Goal: Information Seeking & Learning: Learn about a topic

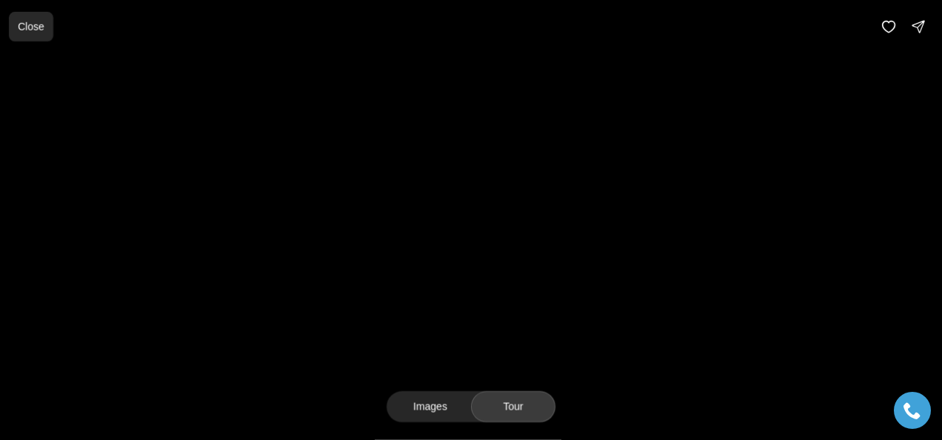
click at [25, 27] on p "Close" at bounding box center [31, 27] width 27 height 12
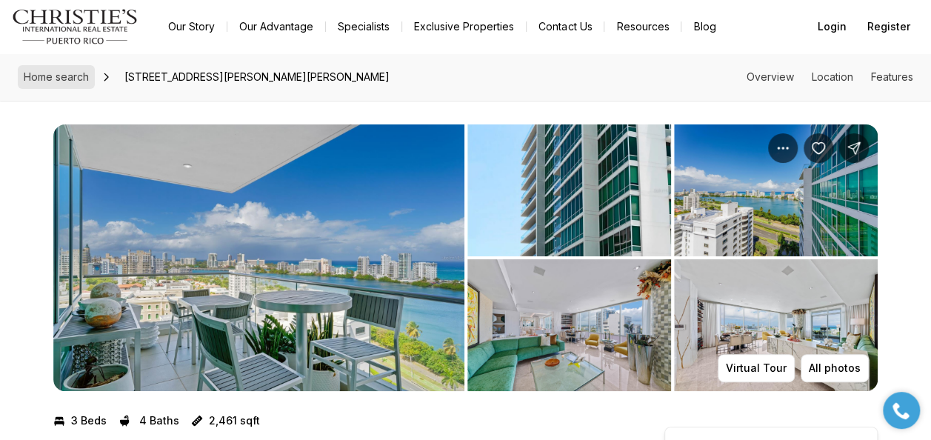
click at [48, 82] on span "Home search" at bounding box center [56, 76] width 65 height 13
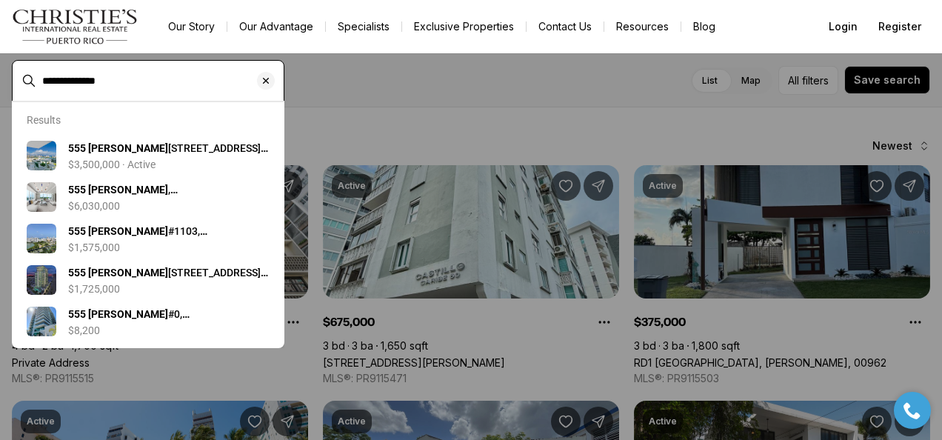
click at [104, 81] on input "**********" at bounding box center [159, 80] width 235 height 13
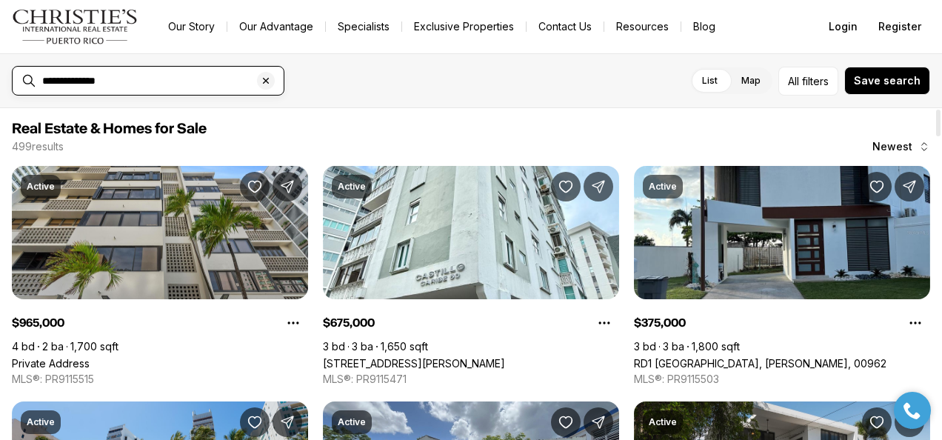
click at [148, 80] on input "**********" at bounding box center [159, 80] width 235 height 13
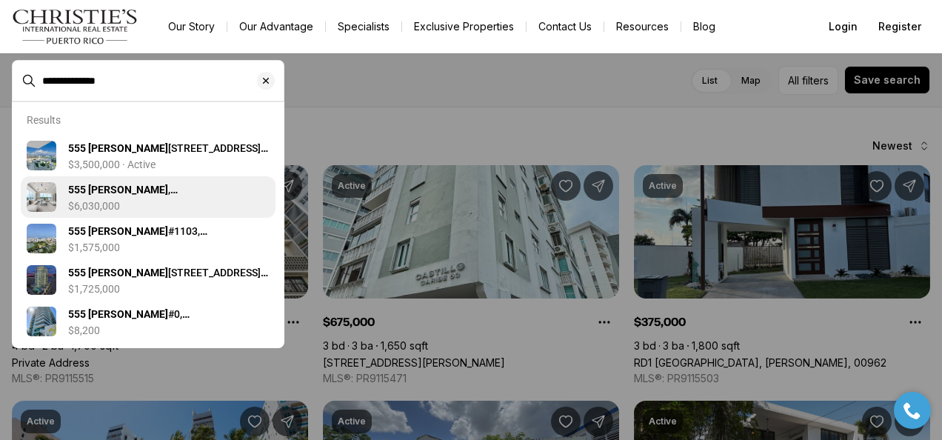
type input "**********"
click at [133, 207] on div "$6,030,000" at bounding box center [168, 206] width 201 height 12
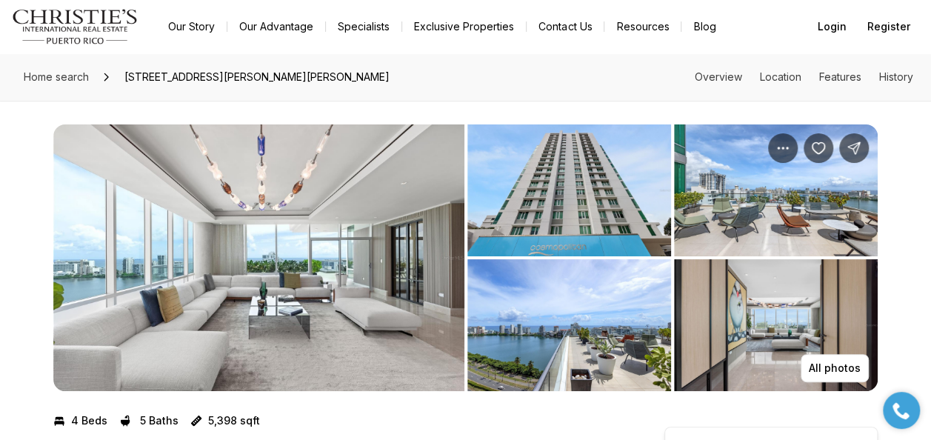
click at [348, 280] on img "View image gallery" at bounding box center [258, 257] width 411 height 267
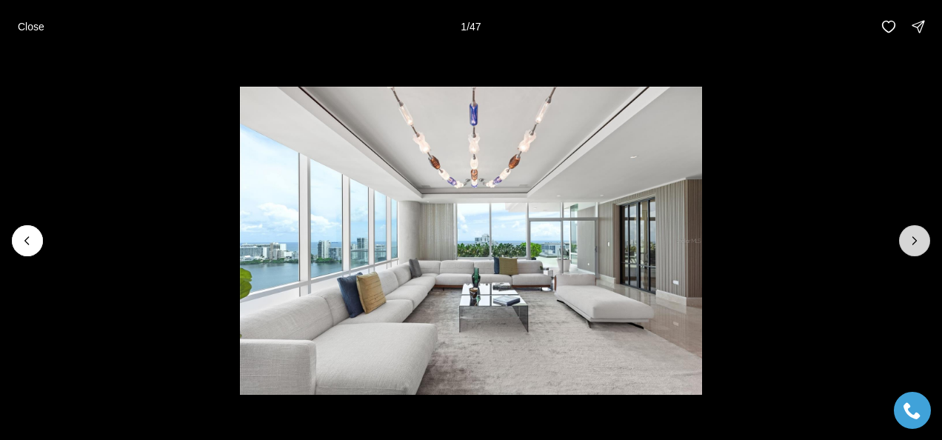
click at [915, 243] on icon "Next slide" at bounding box center [914, 240] width 15 height 15
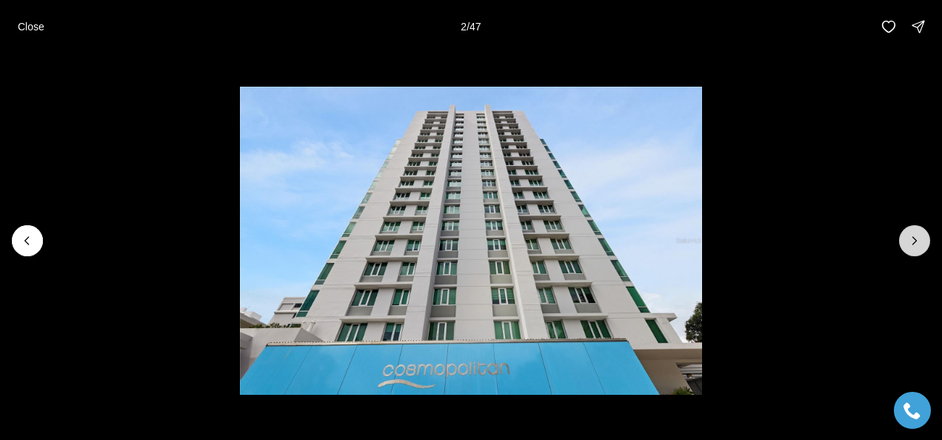
click at [906, 237] on button "Next slide" at bounding box center [914, 240] width 31 height 31
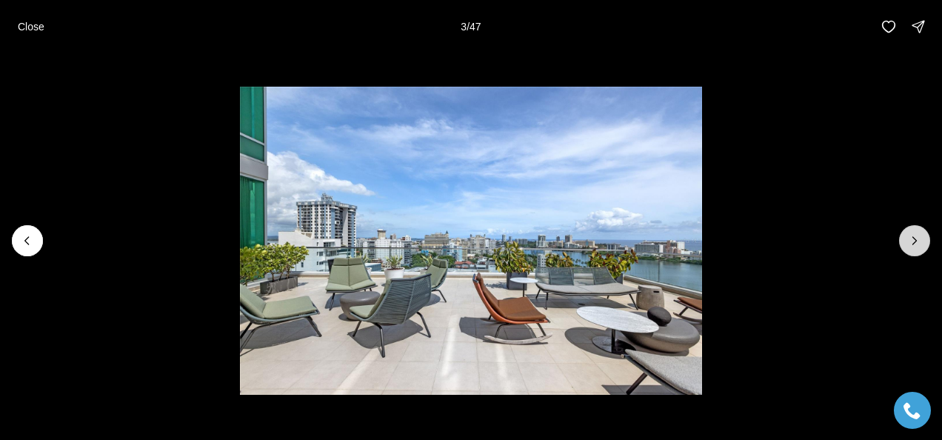
click at [906, 237] on button "Next slide" at bounding box center [914, 240] width 31 height 31
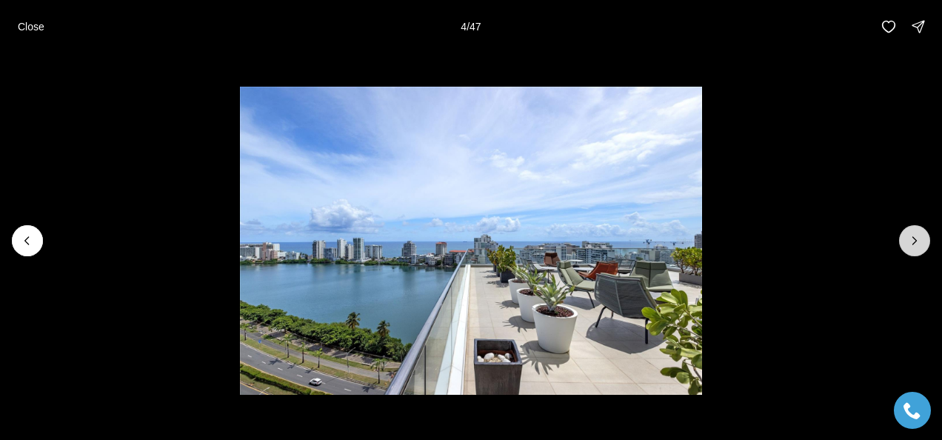
click at [906, 237] on button "Next slide" at bounding box center [914, 240] width 31 height 31
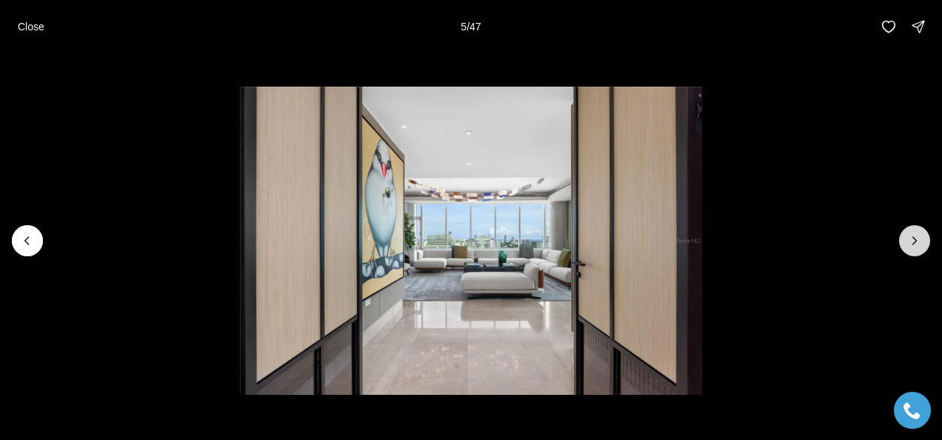
click at [906, 237] on button "Next slide" at bounding box center [914, 240] width 31 height 31
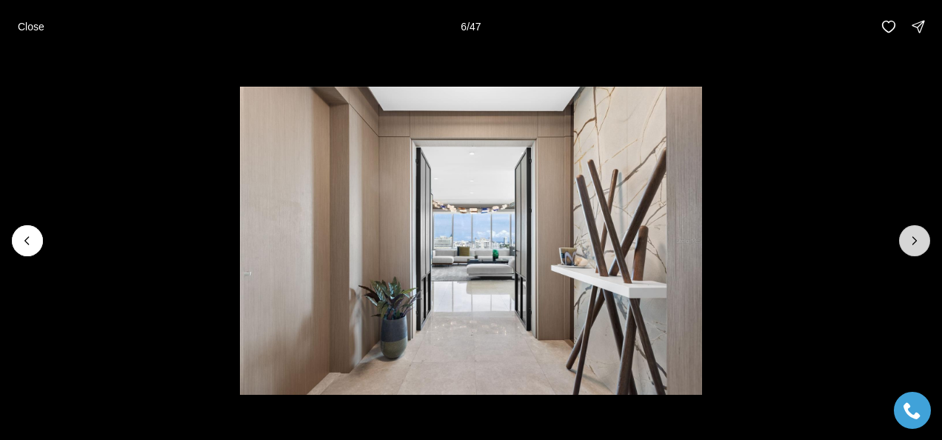
click at [906, 237] on button "Next slide" at bounding box center [914, 240] width 31 height 31
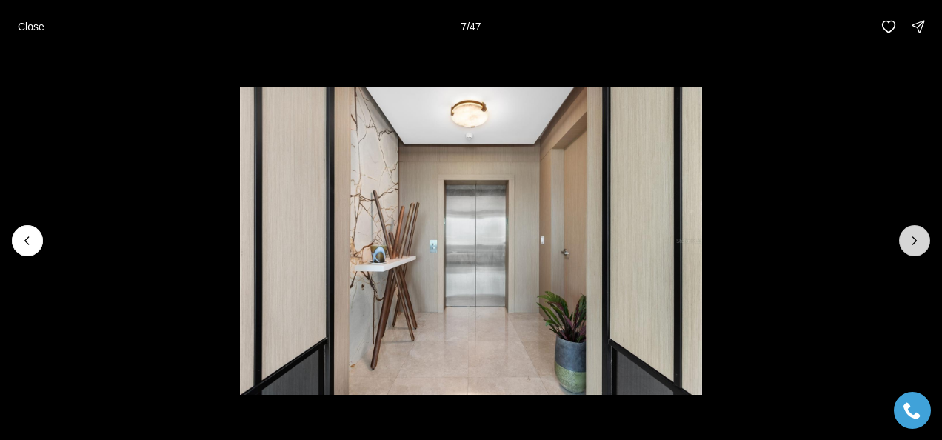
click at [906, 237] on button "Next slide" at bounding box center [914, 240] width 31 height 31
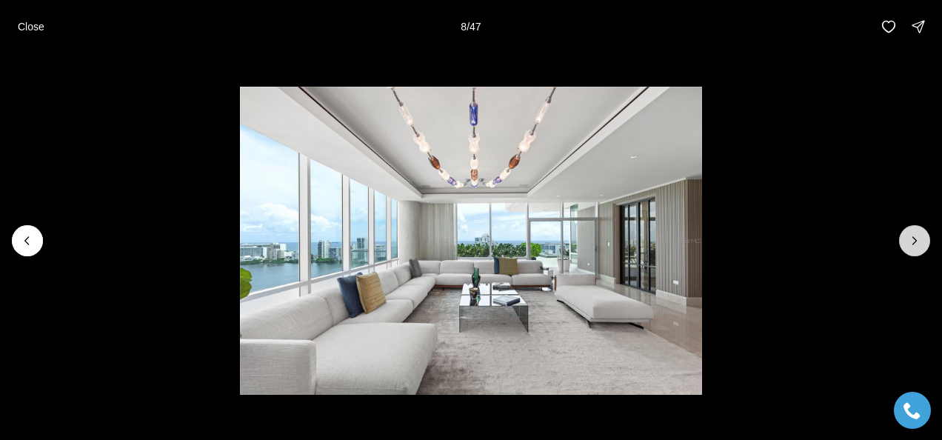
click at [906, 237] on button "Next slide" at bounding box center [914, 240] width 31 height 31
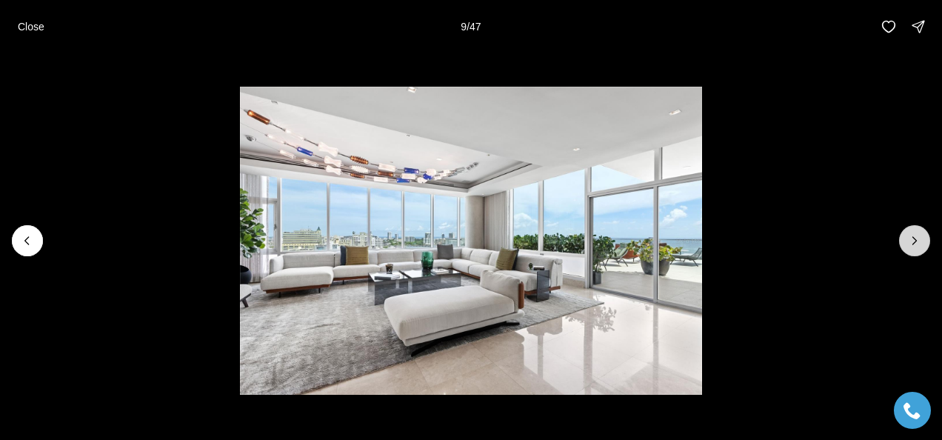
click at [906, 237] on button "Next slide" at bounding box center [914, 240] width 31 height 31
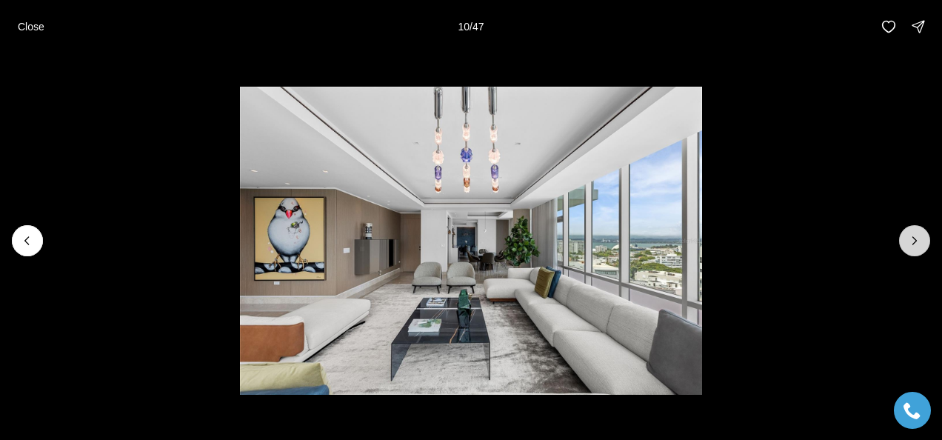
click at [906, 237] on button "Next slide" at bounding box center [914, 240] width 31 height 31
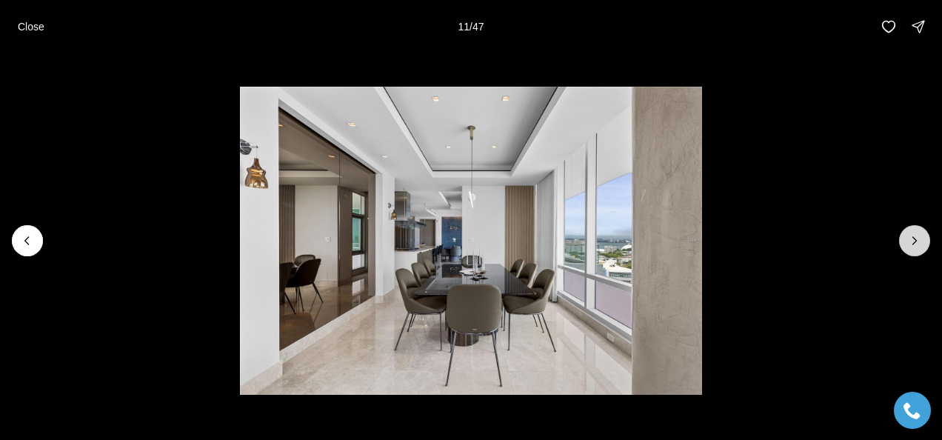
click at [906, 237] on button "Next slide" at bounding box center [914, 240] width 31 height 31
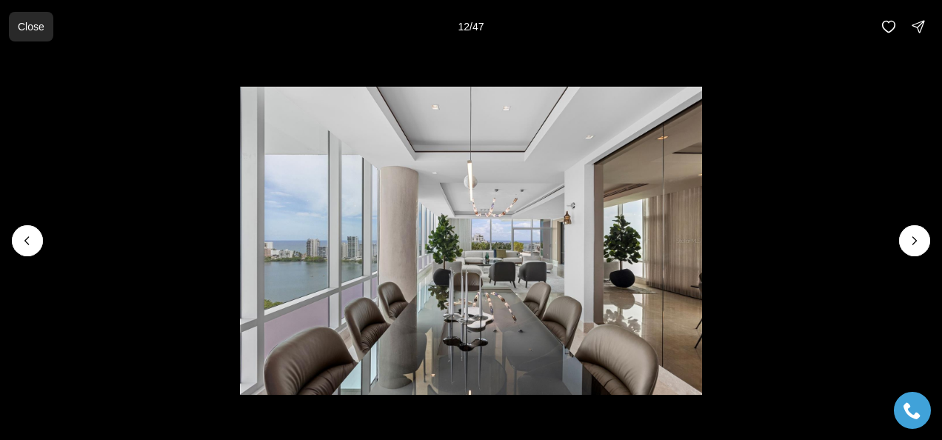
click at [21, 33] on p "Close" at bounding box center [31, 27] width 27 height 12
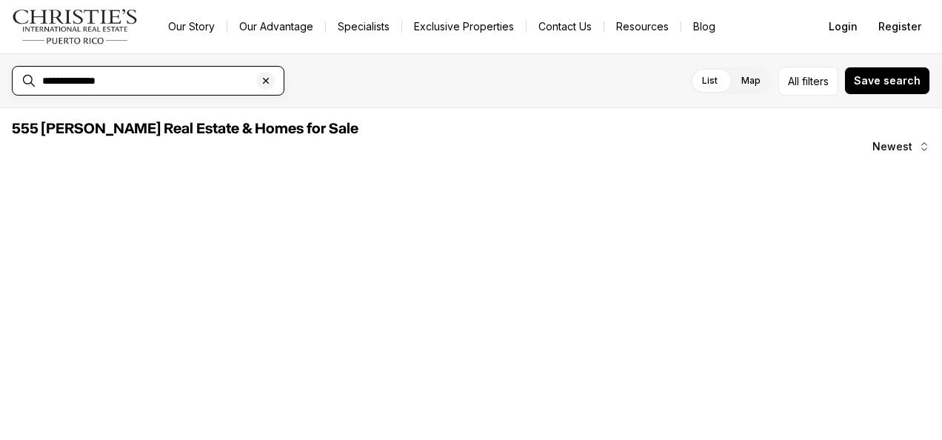
click at [136, 83] on input "**********" at bounding box center [159, 80] width 235 height 13
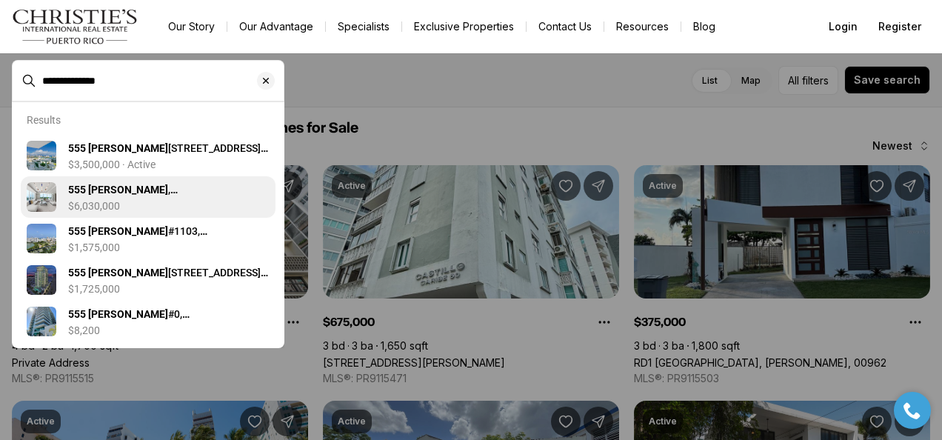
click at [136, 194] on b "555 MONSERRATE" at bounding box center [118, 190] width 100 height 12
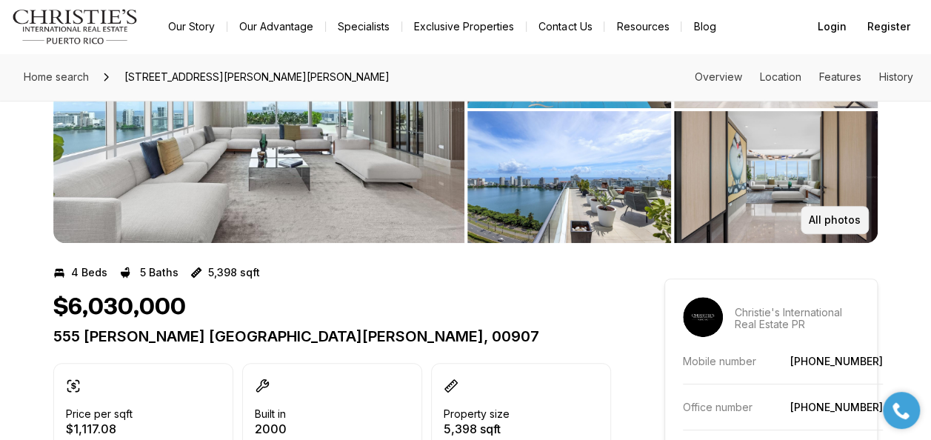
click at [832, 218] on p "All photos" at bounding box center [835, 220] width 52 height 12
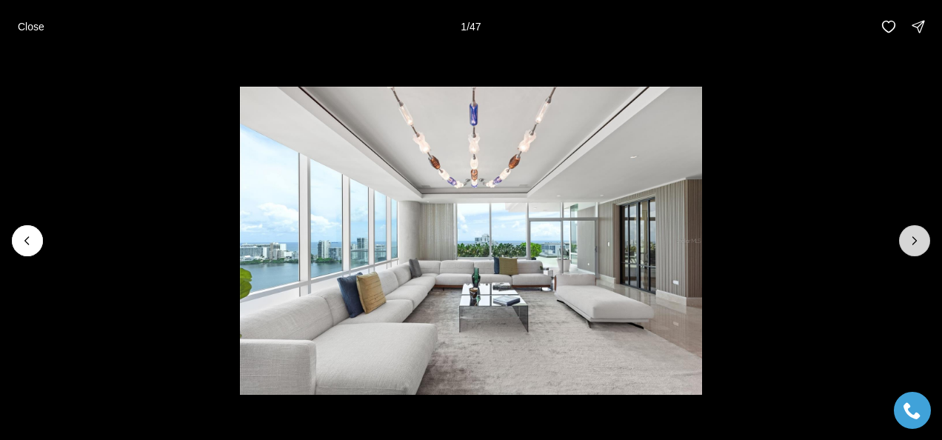
click at [926, 249] on button "Next slide" at bounding box center [914, 240] width 31 height 31
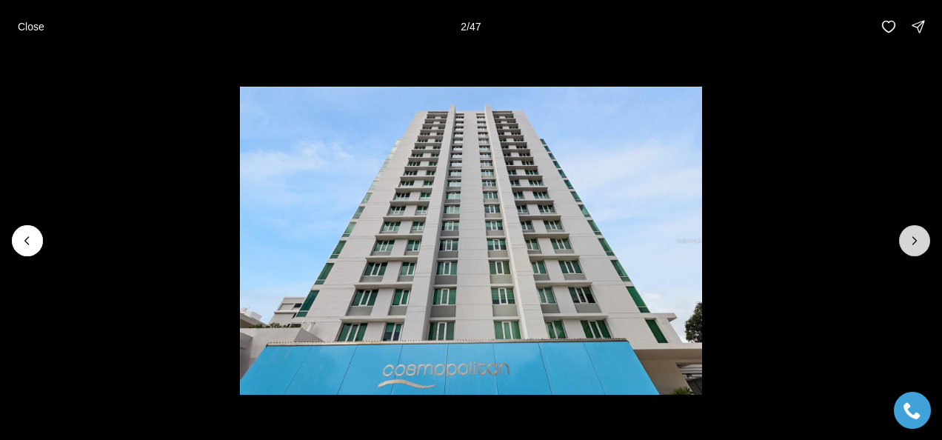
click at [924, 247] on button "Next slide" at bounding box center [914, 240] width 31 height 31
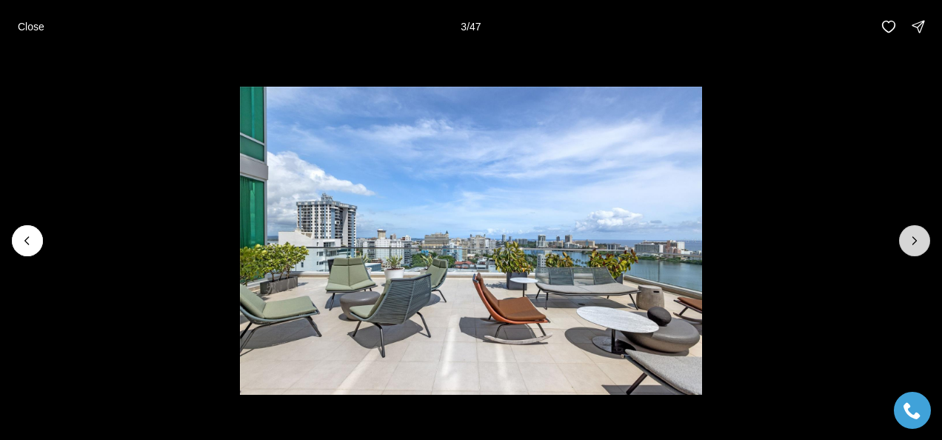
click at [924, 247] on button "Next slide" at bounding box center [914, 240] width 31 height 31
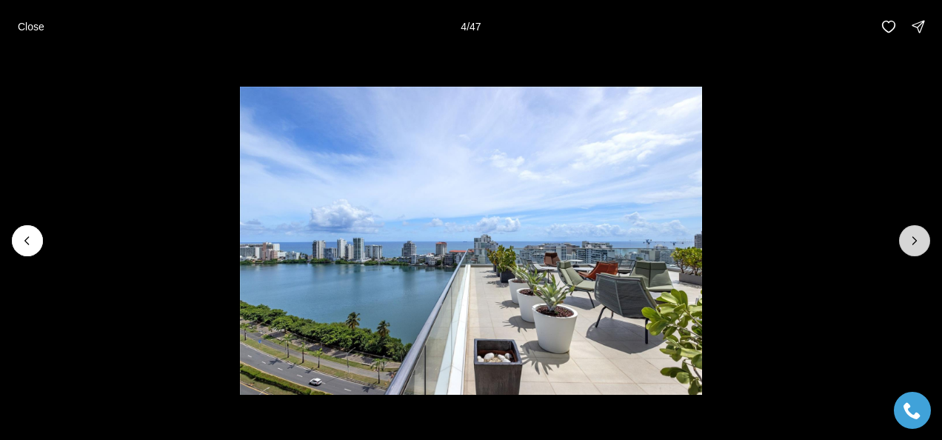
click at [924, 247] on button "Next slide" at bounding box center [914, 240] width 31 height 31
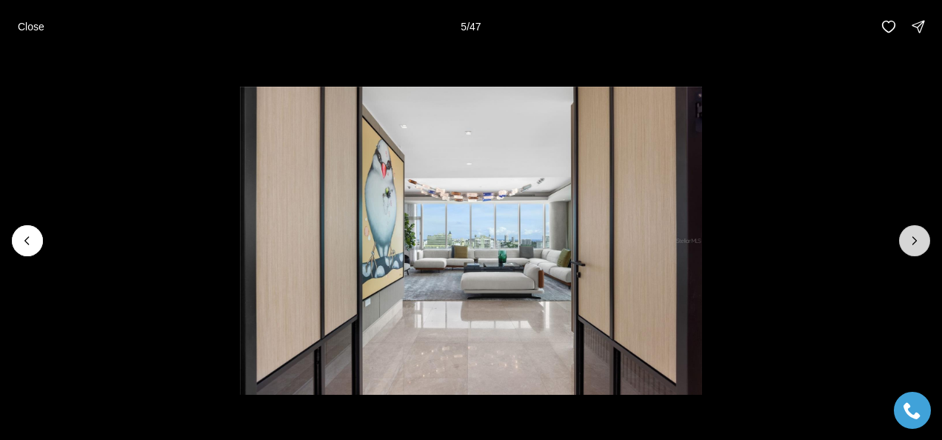
click at [924, 247] on button "Next slide" at bounding box center [914, 240] width 31 height 31
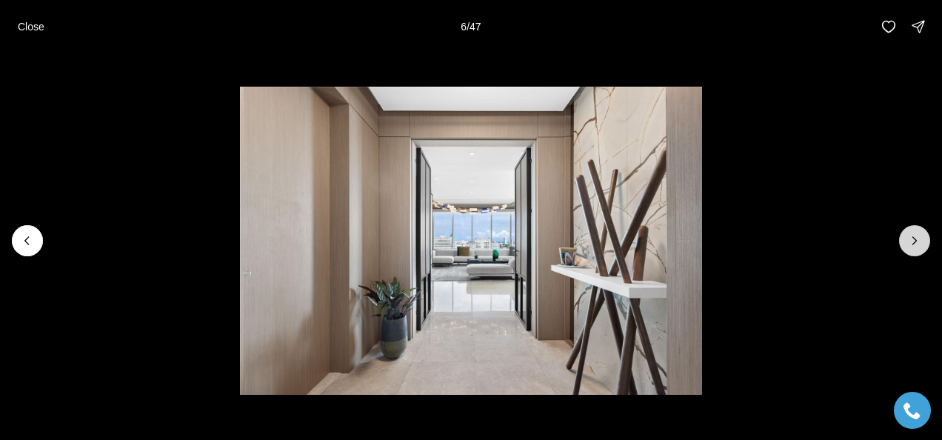
click at [924, 247] on button "Next slide" at bounding box center [914, 240] width 31 height 31
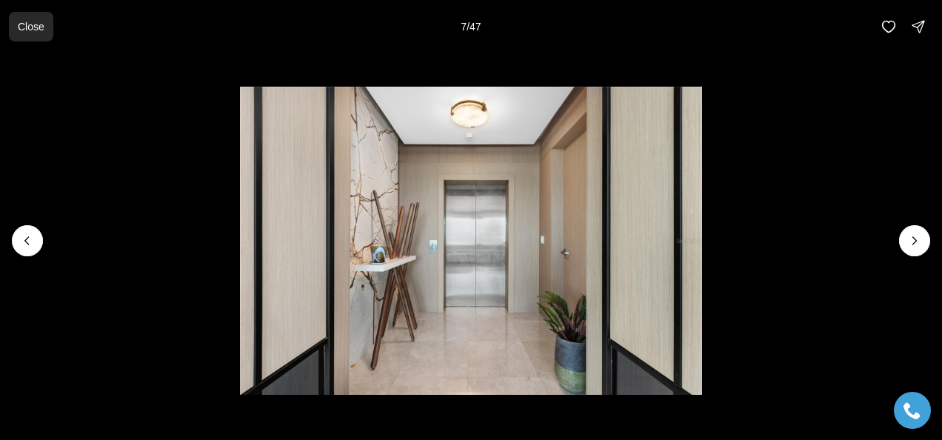
click at [21, 25] on p "Close" at bounding box center [31, 27] width 27 height 12
